Goal: Task Accomplishment & Management: Use online tool/utility

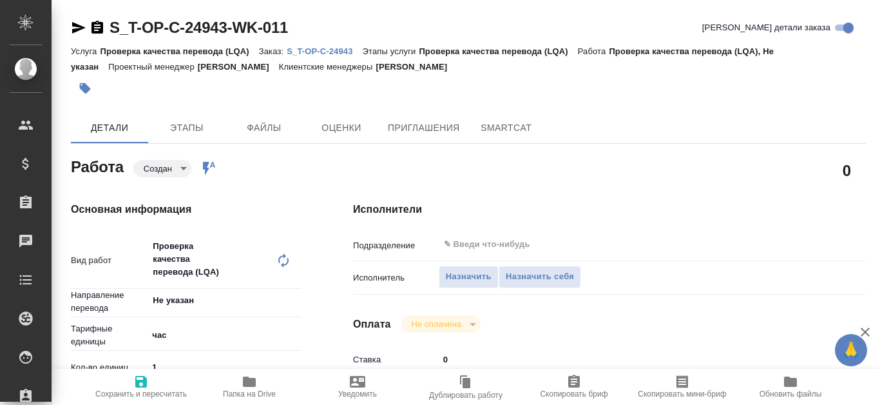
type textarea "x"
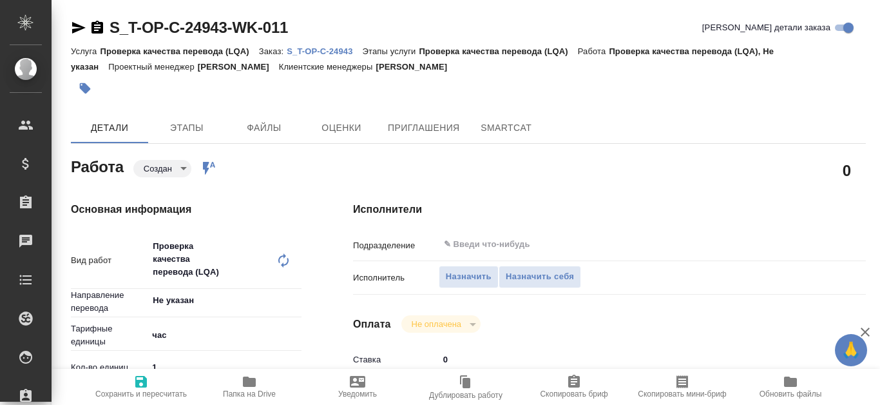
type textarea "x"
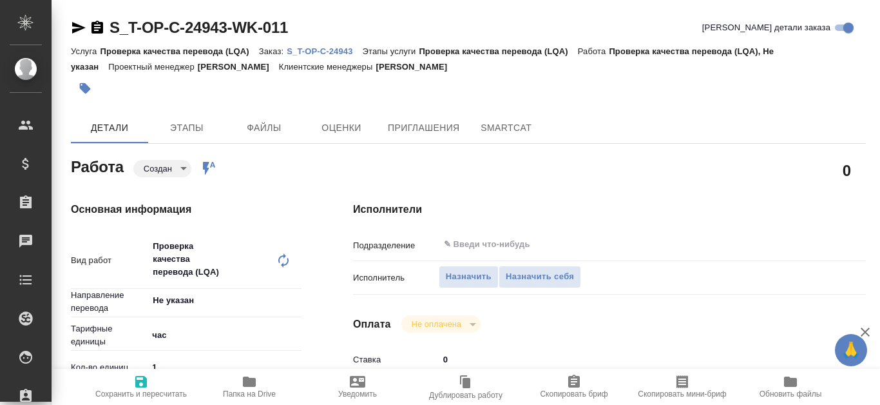
scroll to position [64, 0]
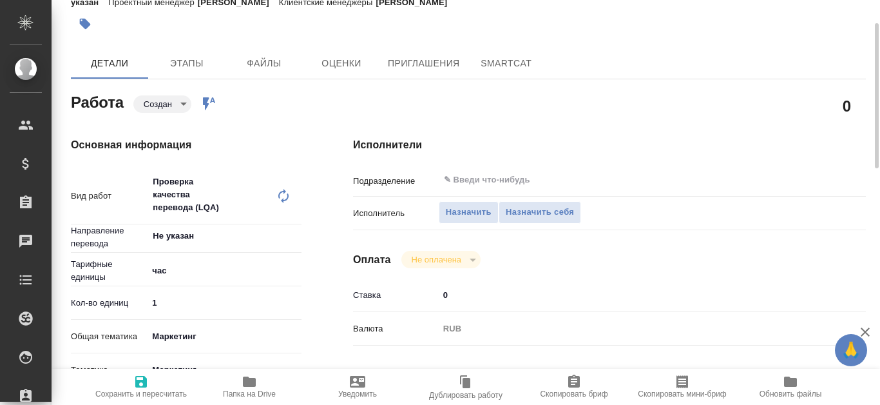
type textarea "x"
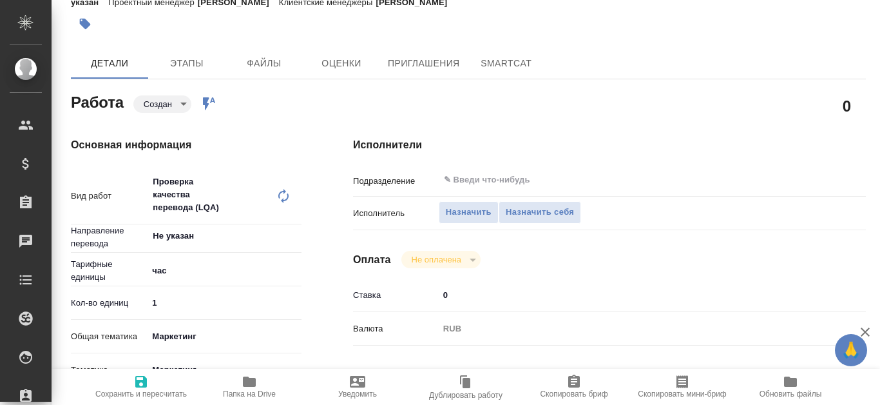
type textarea "x"
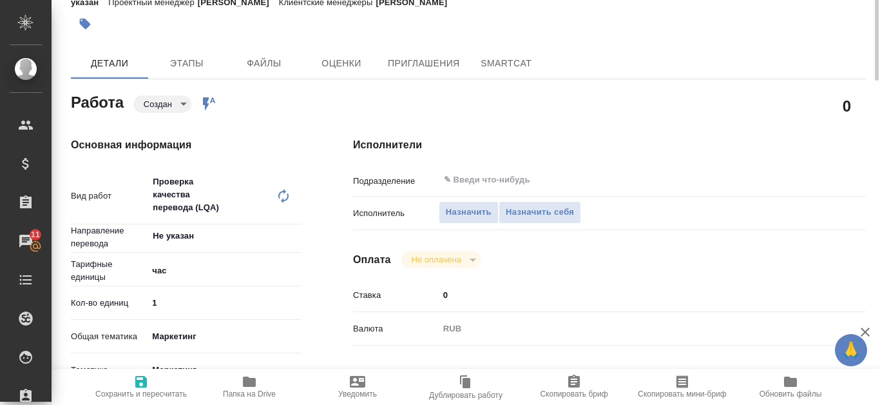
scroll to position [0, 0]
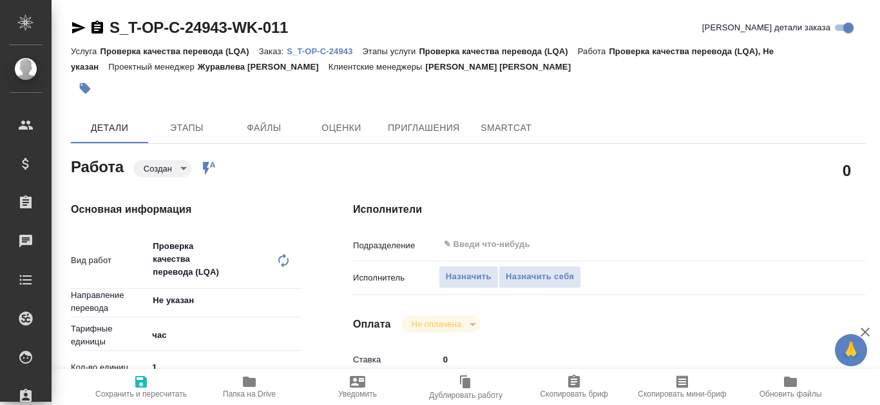
type textarea "x"
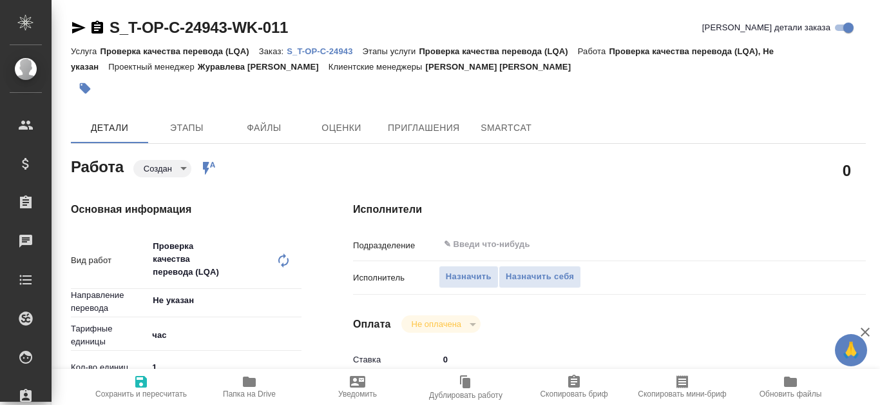
type textarea "x"
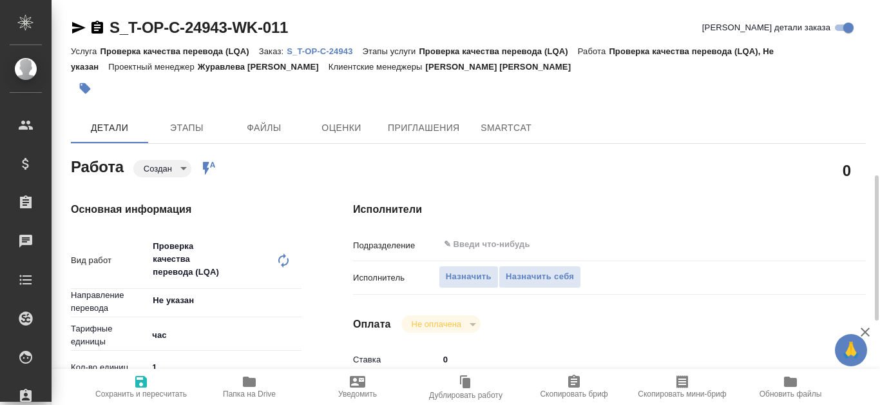
scroll to position [129, 0]
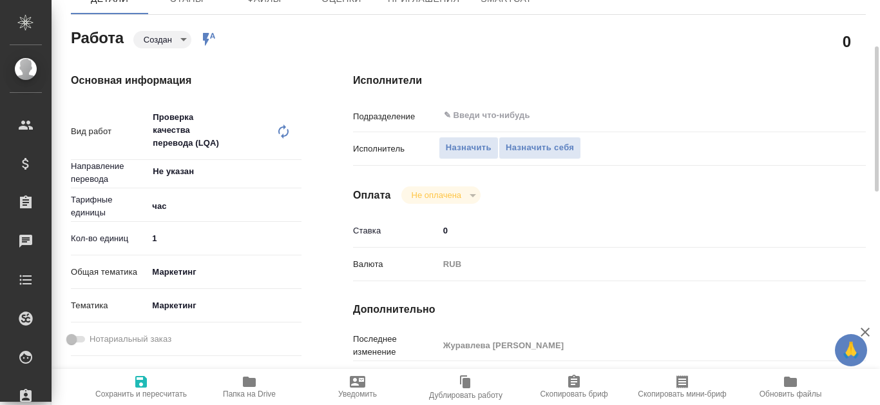
type textarea "x"
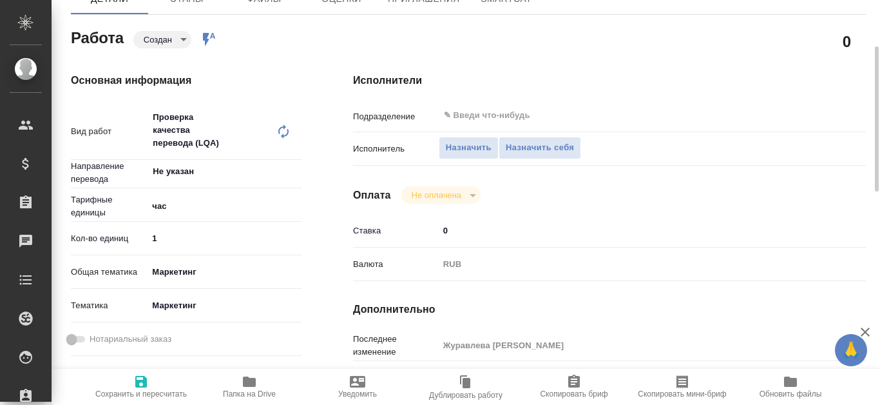
scroll to position [0, 0]
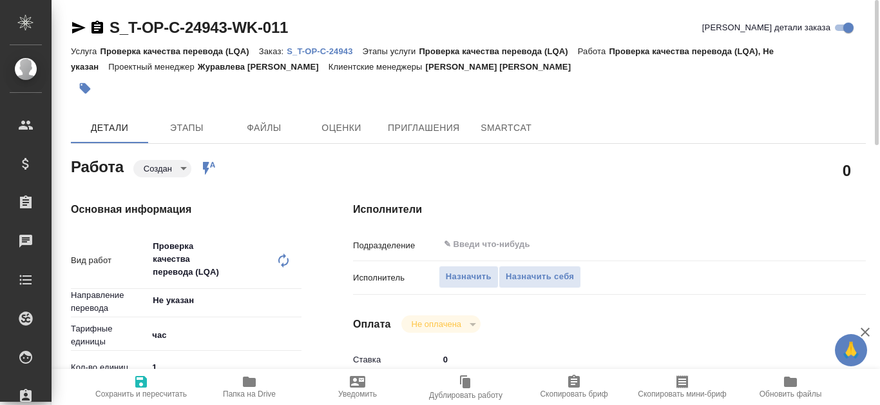
type textarea "x"
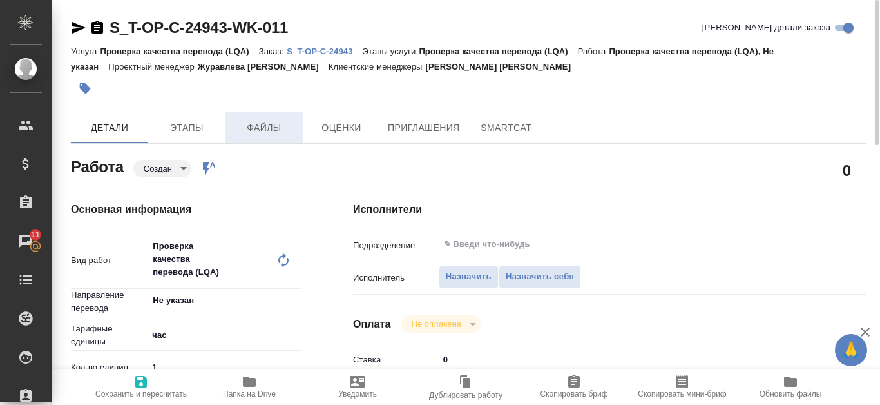
click at [260, 131] on span "Файлы" at bounding box center [264, 128] width 62 height 16
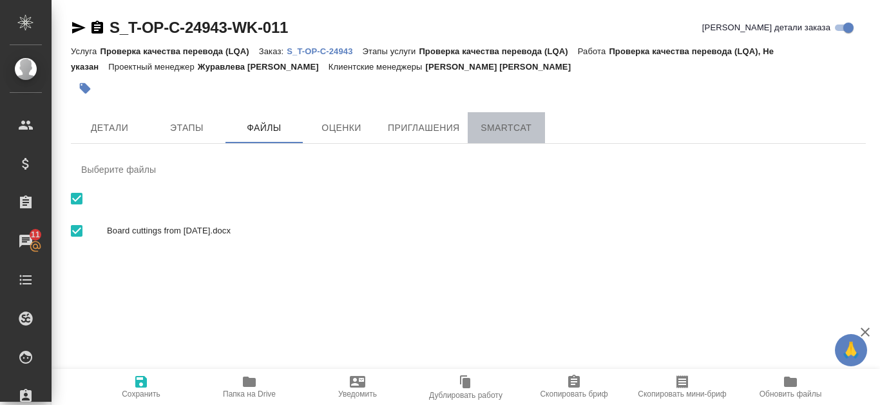
click at [480, 120] on span "SmartCat" at bounding box center [507, 128] width 62 height 16
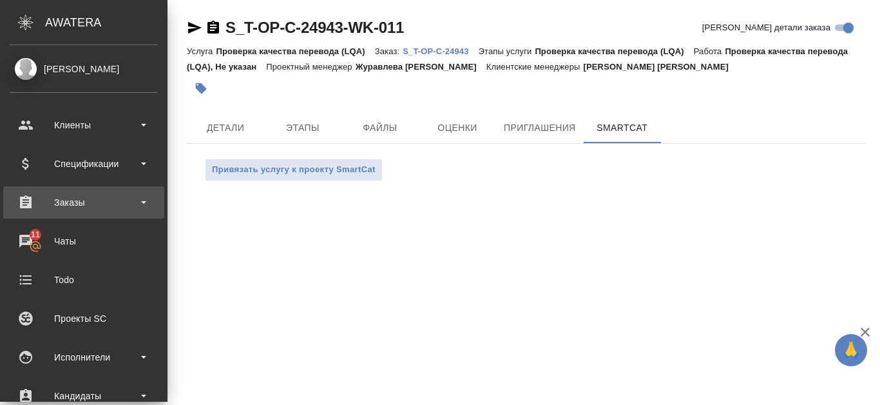
click at [57, 197] on div "Заказы" at bounding box center [84, 202] width 148 height 19
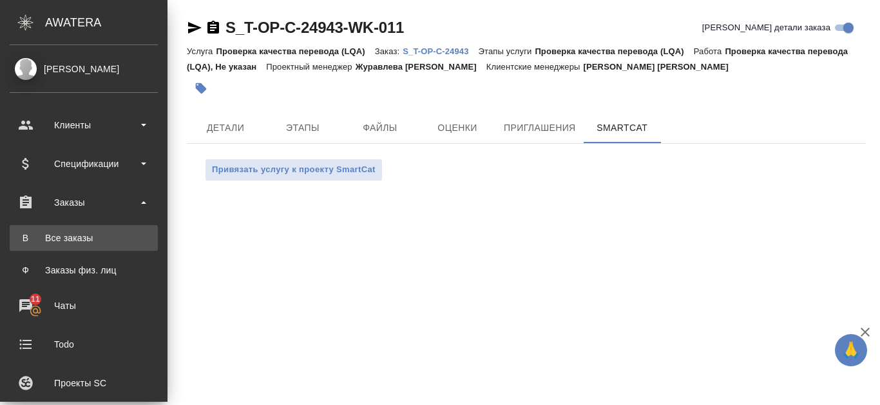
click at [84, 232] on div "Все заказы" at bounding box center [83, 237] width 135 height 13
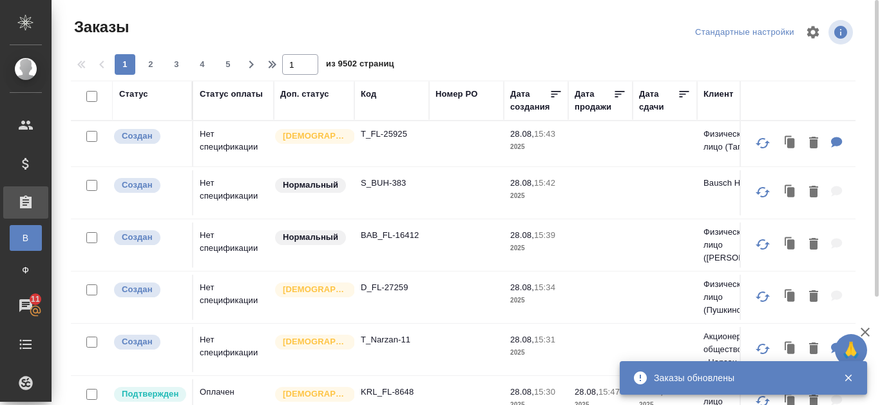
click at [374, 93] on div "Код" at bounding box center [368, 94] width 15 height 13
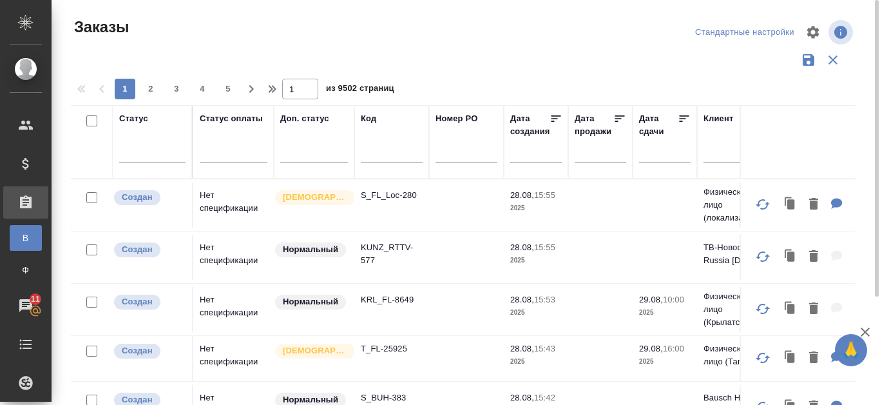
click at [381, 152] on input "text" at bounding box center [392, 154] width 62 height 16
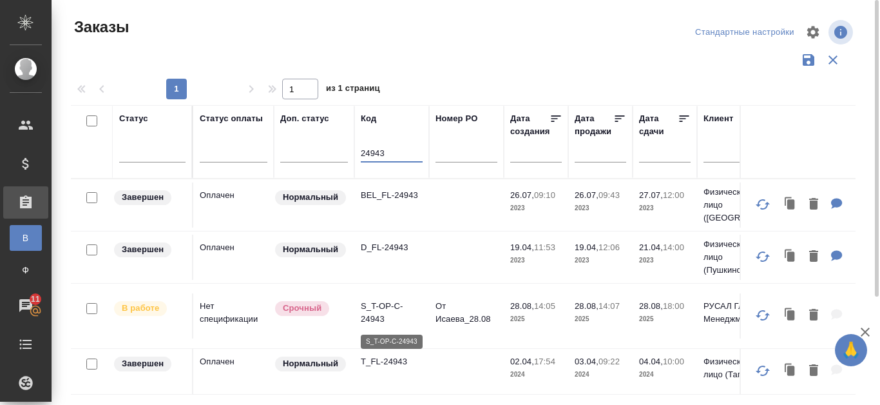
type input "24943"
click at [362, 313] on p "S_T-OP-C-24943" at bounding box center [392, 313] width 62 height 26
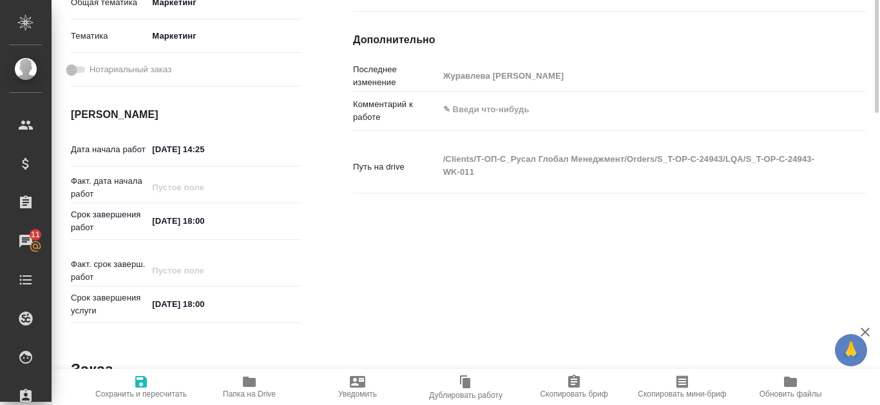
scroll to position [269, 0]
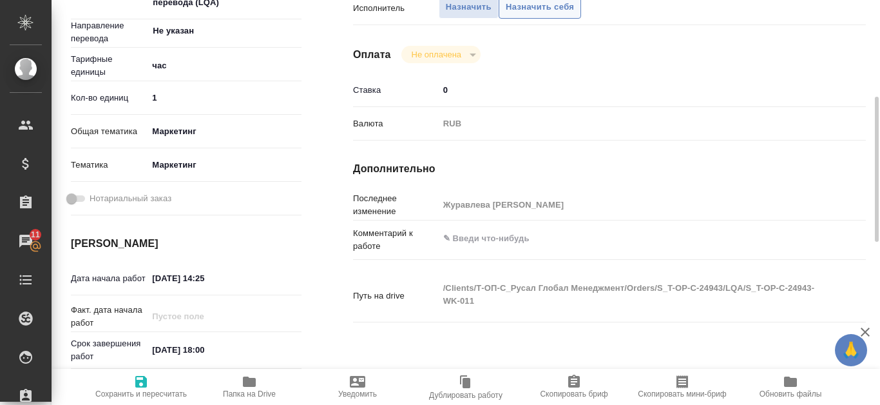
click at [527, 8] on span "Назначить себя" at bounding box center [540, 7] width 68 height 15
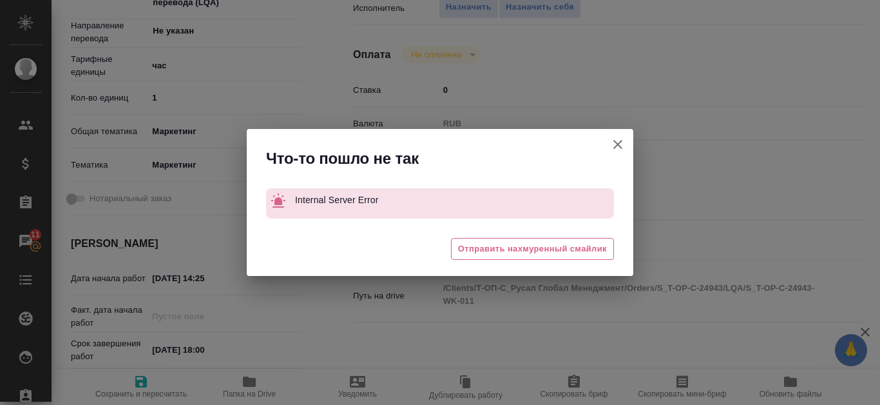
click at [624, 137] on icon "button" at bounding box center [617, 144] width 15 height 15
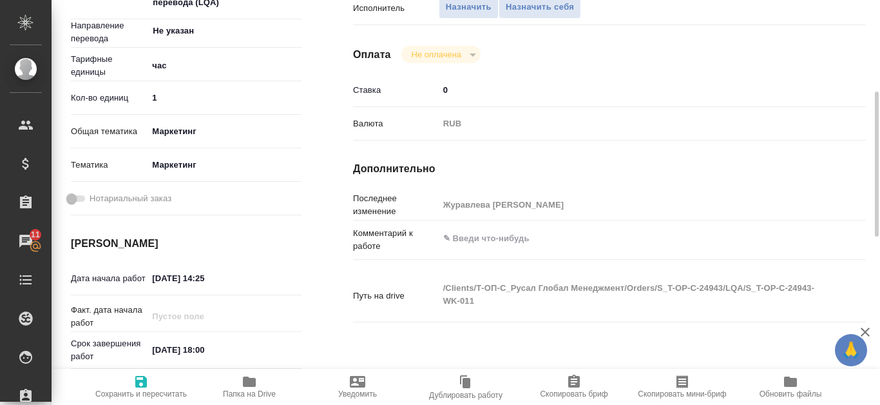
scroll to position [266, 0]
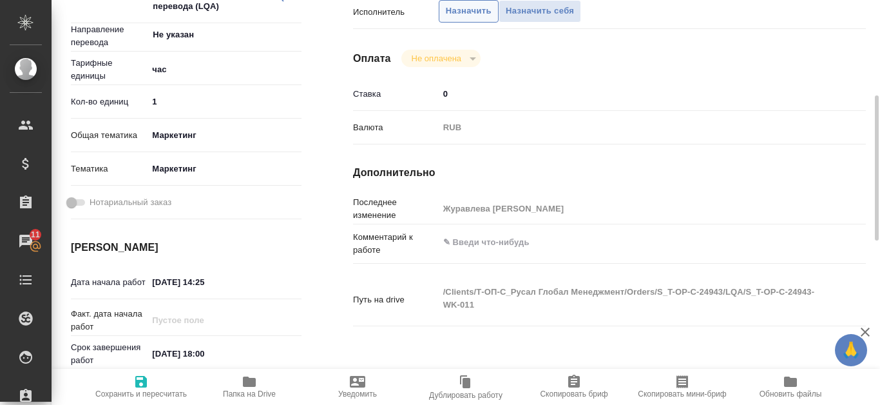
click at [474, 19] on button "Назначить" at bounding box center [469, 11] width 60 height 23
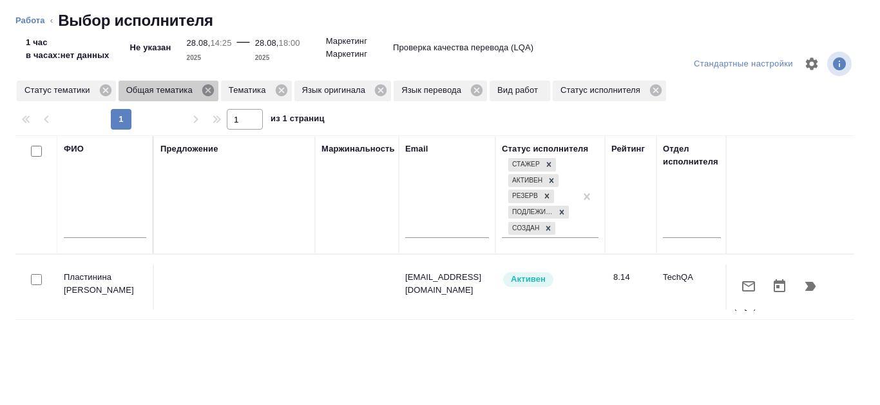
click at [211, 93] on icon at bounding box center [208, 90] width 12 height 12
click at [183, 92] on icon at bounding box center [179, 90] width 12 height 12
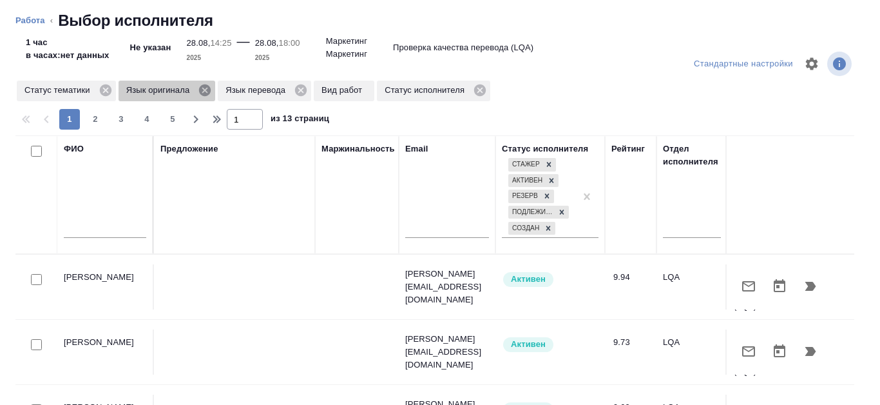
click at [204, 89] on icon at bounding box center [205, 90] width 14 height 14
click at [199, 95] on icon at bounding box center [201, 90] width 12 height 12
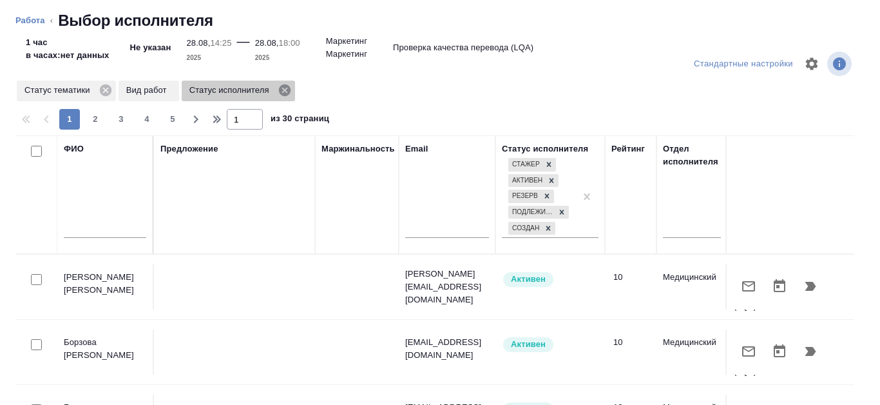
click at [285, 91] on icon at bounding box center [285, 90] width 14 height 14
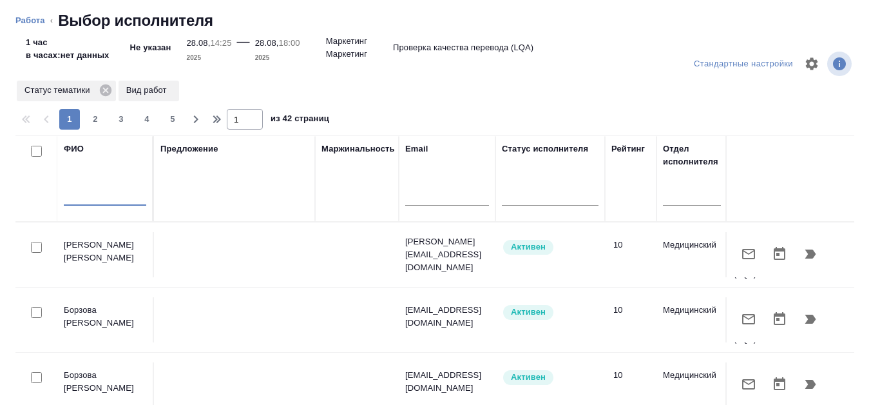
click at [112, 199] on input "text" at bounding box center [105, 197] width 82 height 16
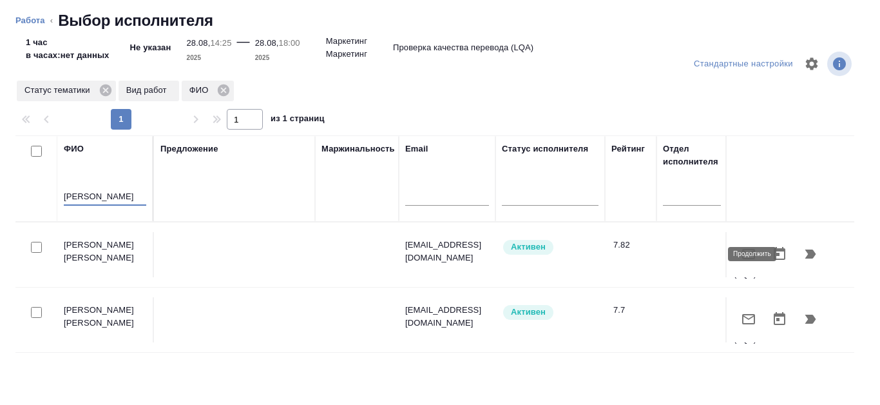
type input "Канатаева"
click at [806, 253] on icon "button" at bounding box center [811, 253] width 11 height 9
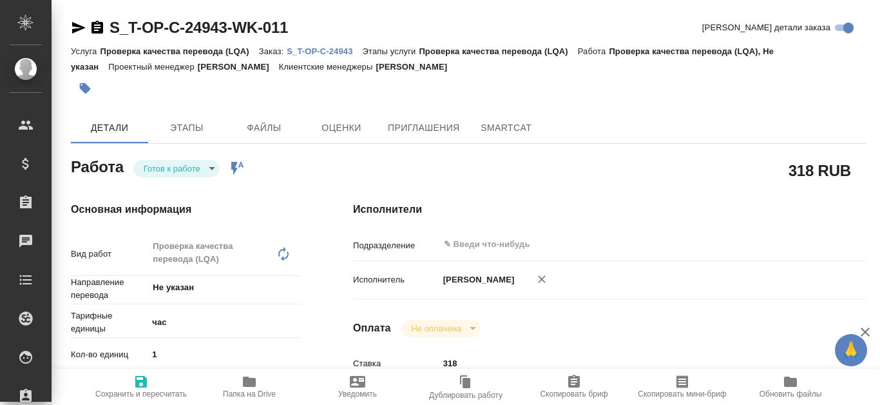
type textarea "x"
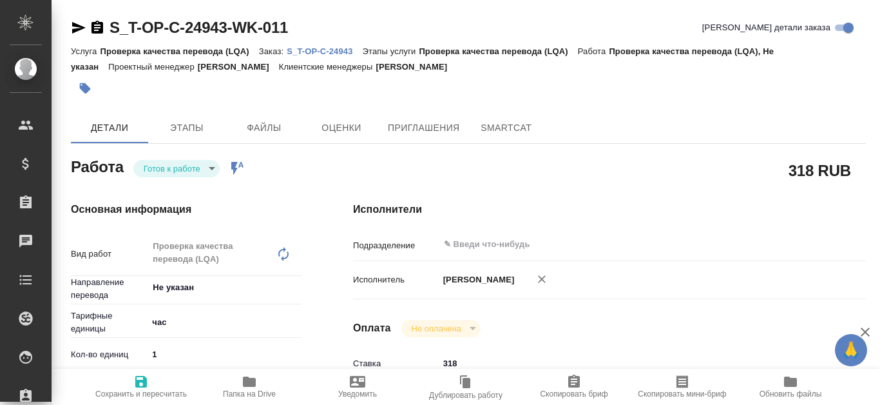
type textarea "x"
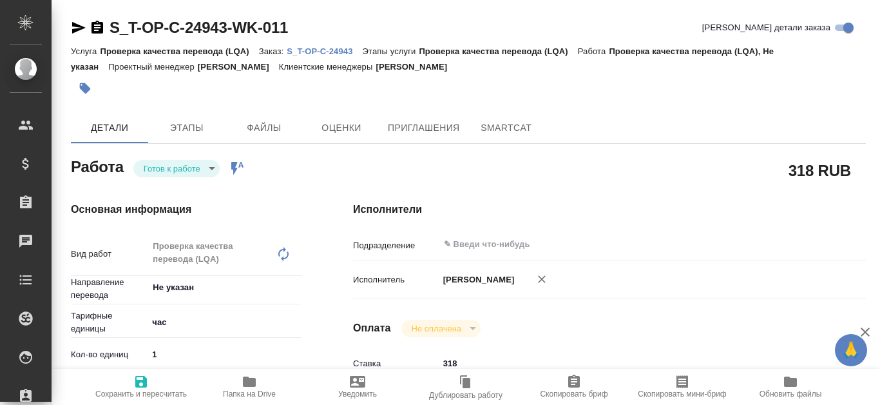
type textarea "x"
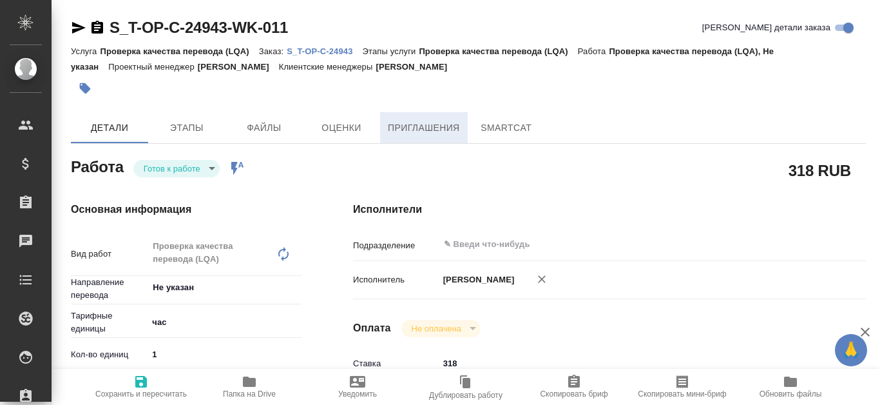
type textarea "x"
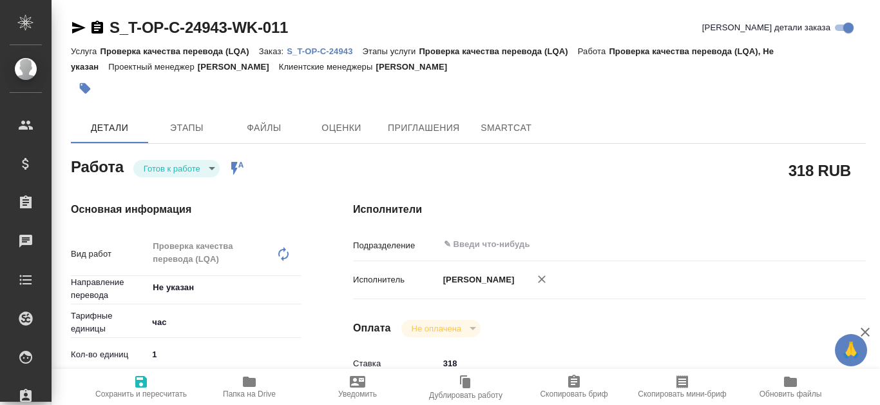
type textarea "x"
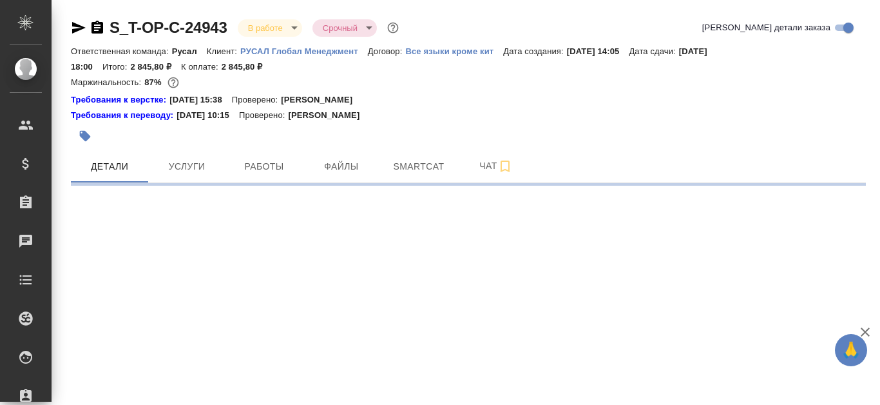
select select "RU"
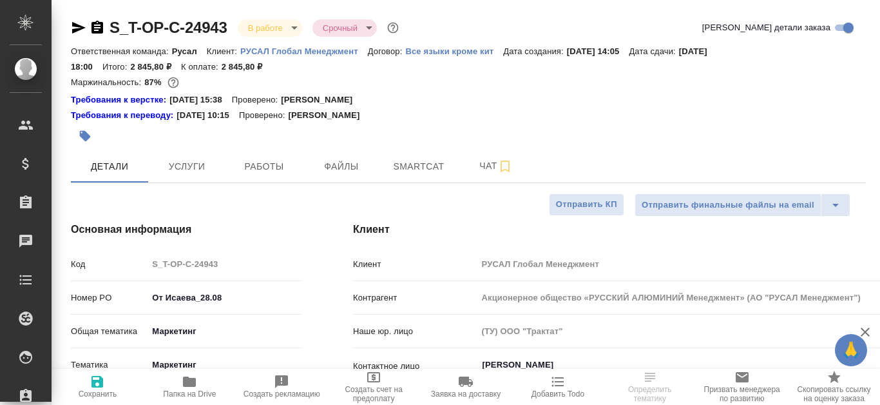
type textarea "x"
click at [446, 177] on button "Smartcat" at bounding box center [418, 166] width 77 height 32
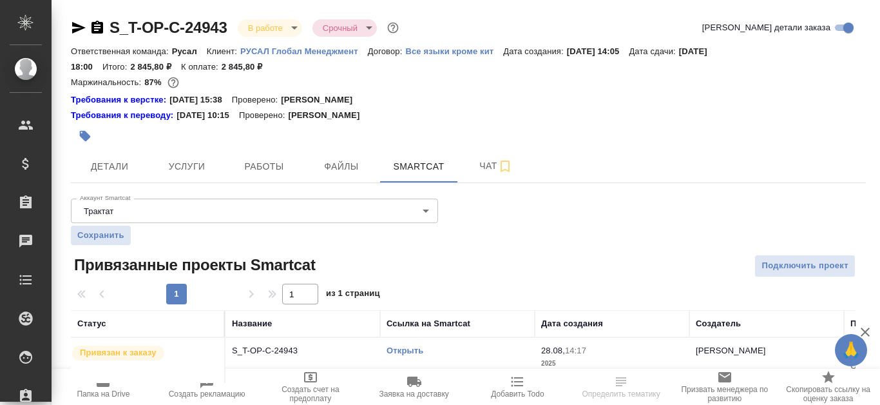
scroll to position [21, 0]
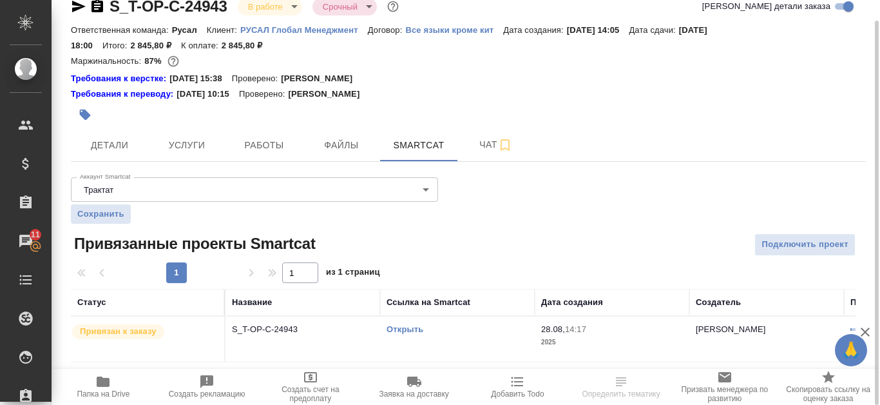
click at [422, 327] on link "Открыть" at bounding box center [405, 329] width 37 height 10
